Goal: Task Accomplishment & Management: Use online tool/utility

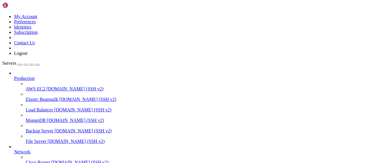
scroll to position [119, 0]
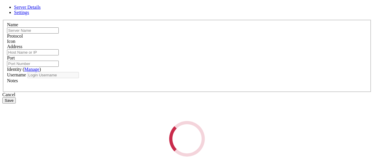
type input "[DEMOGRAPHIC_DATA]"
type input "[TECHNICAL_ID]"
type input "22"
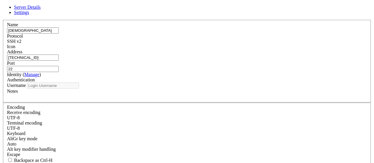
type input "root"
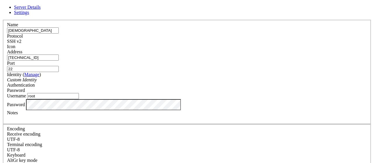
drag, startPoint x: 148, startPoint y: 60, endPoint x: 79, endPoint y: 62, distance: 69.3
click at [59, 61] on input "[TECHNICAL_ID]" at bounding box center [33, 58] width 52 height 6
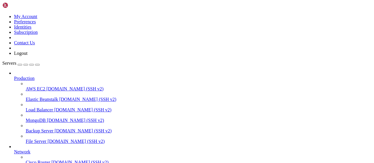
drag, startPoint x: 244, startPoint y: 521, endPoint x: 125, endPoint y: 473, distance: 128.7
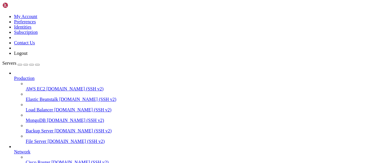
type input "/root/Piar-Flow"
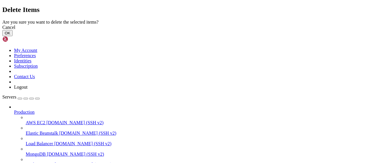
click at [13, 36] on button "OK" at bounding box center [7, 33] width 10 height 6
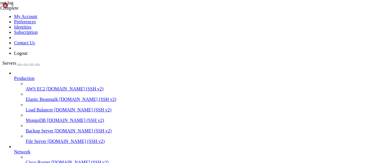
scroll to position [65, 0]
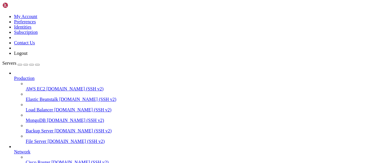
scroll to position [0, 0]
